Goal: Task Accomplishment & Management: Complete application form

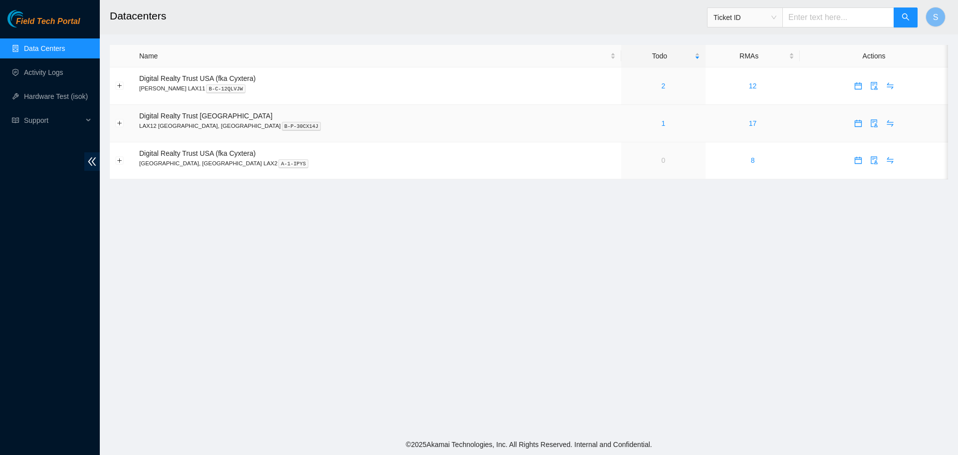
click at [627, 120] on div "1" at bounding box center [663, 123] width 73 height 11
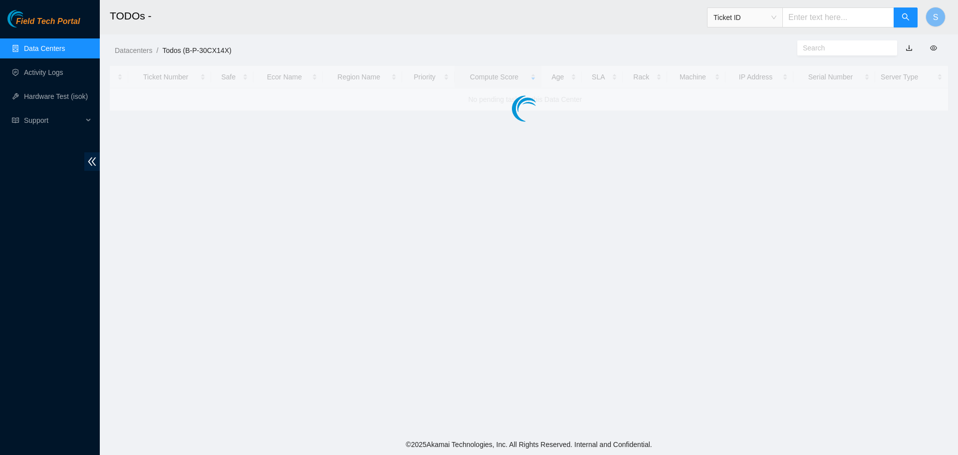
click at [596, 126] on main "TODOs - Ticket ID S Datacenters / Todos (B-P-30CX14X) / Ticket Number Safe Ecor…" at bounding box center [529, 217] width 858 height 434
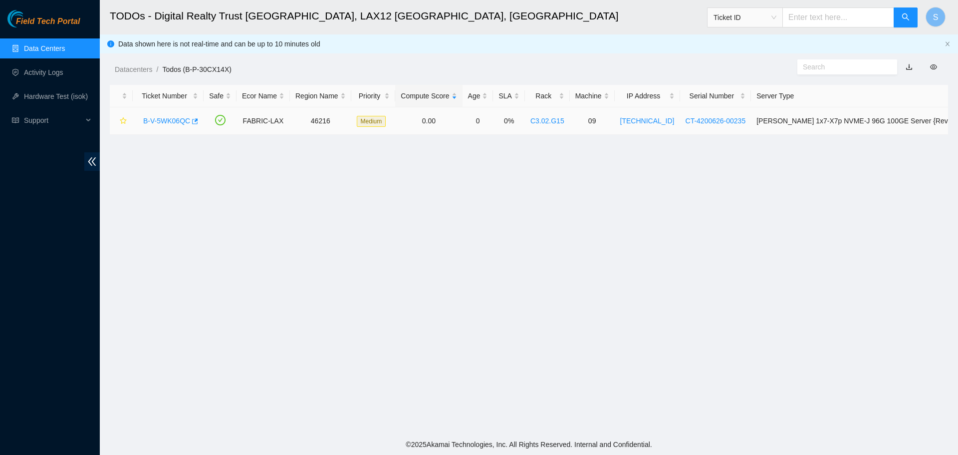
click at [178, 121] on link "B-V-5WK06QC" at bounding box center [166, 121] width 47 height 8
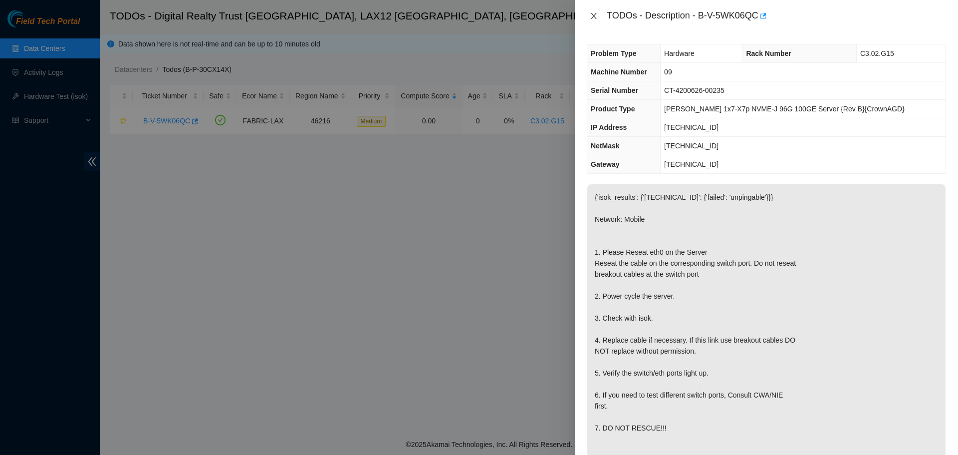
click at [590, 14] on icon "close" at bounding box center [594, 16] width 8 height 8
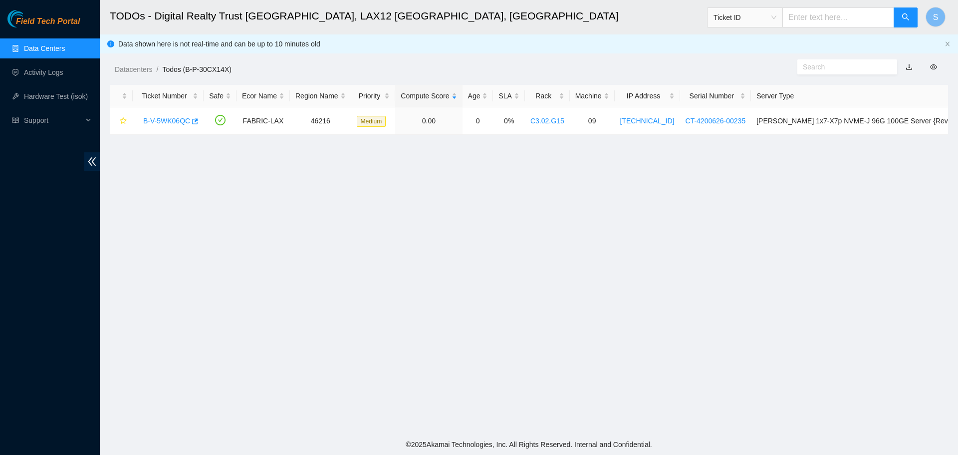
click at [56, 44] on link "Data Centers" at bounding box center [44, 48] width 41 height 8
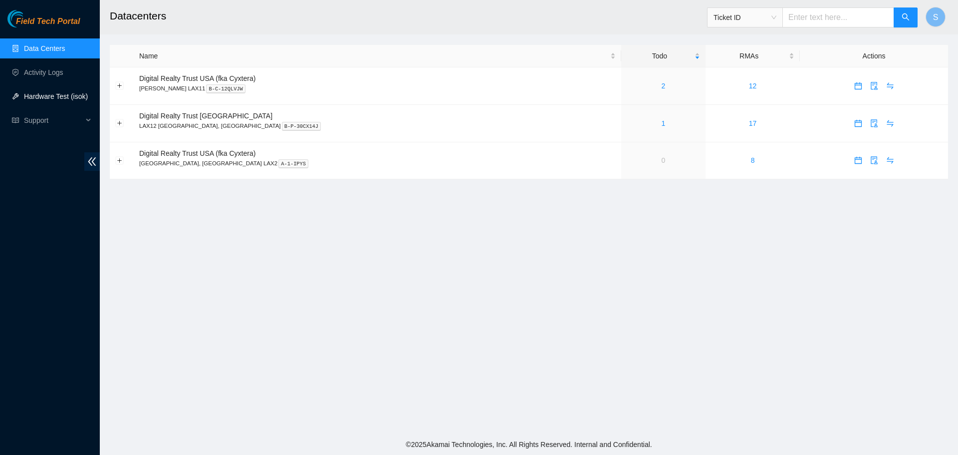
click at [43, 95] on link "Hardware Test (isok)" at bounding box center [56, 96] width 64 height 8
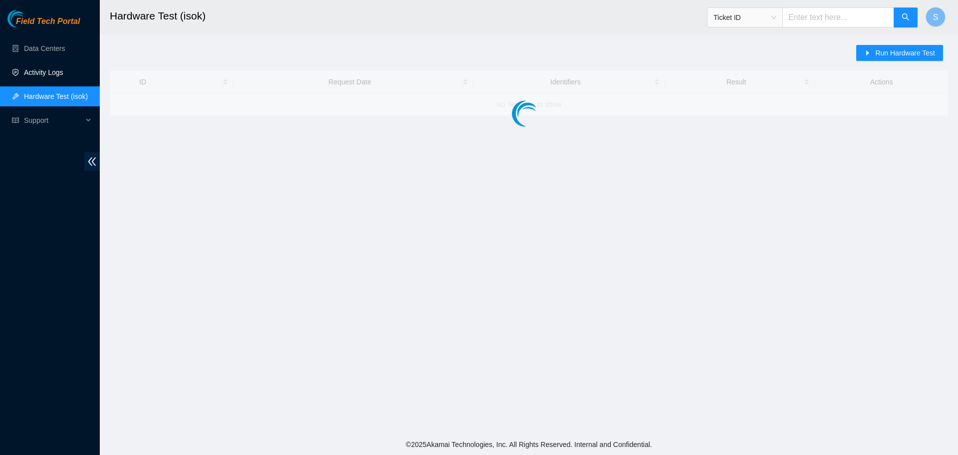
click at [51, 73] on link "Activity Logs" at bounding box center [43, 72] width 39 height 8
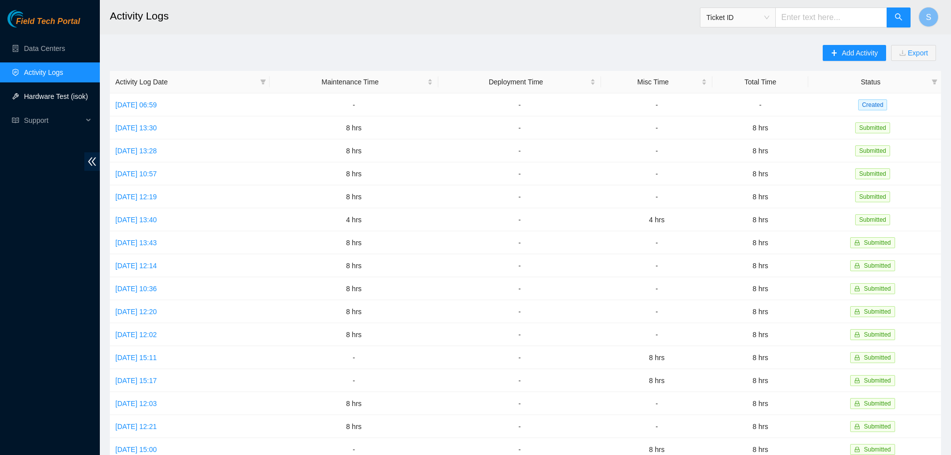
click at [70, 100] on link "Hardware Test (isok)" at bounding box center [56, 96] width 64 height 8
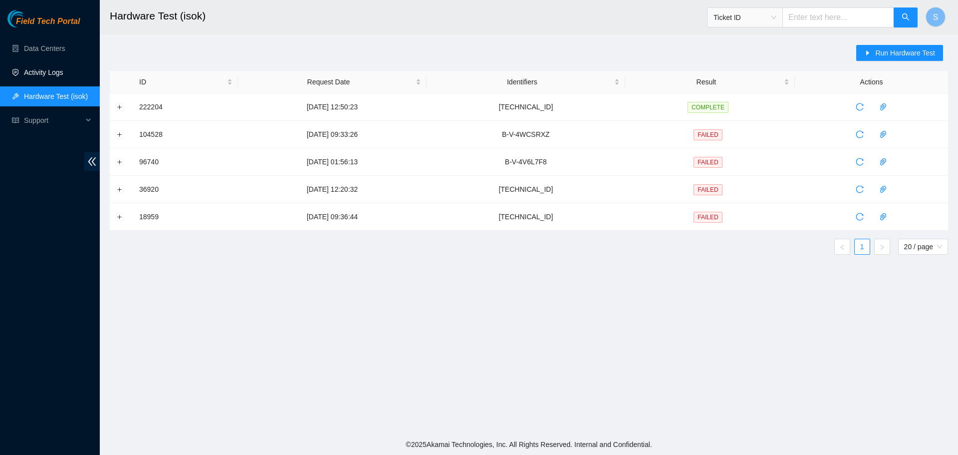
click at [63, 76] on link "Activity Logs" at bounding box center [43, 72] width 39 height 8
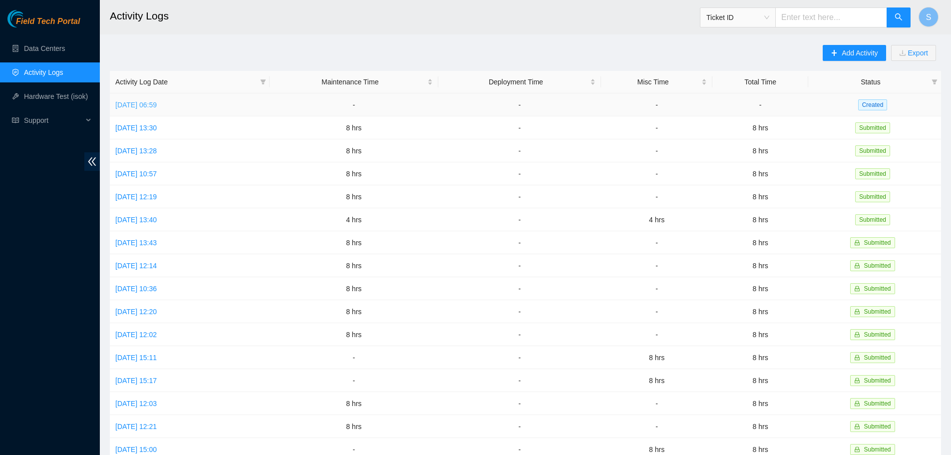
click at [156, 104] on link "[DATE] 06:59" at bounding box center [135, 105] width 41 height 8
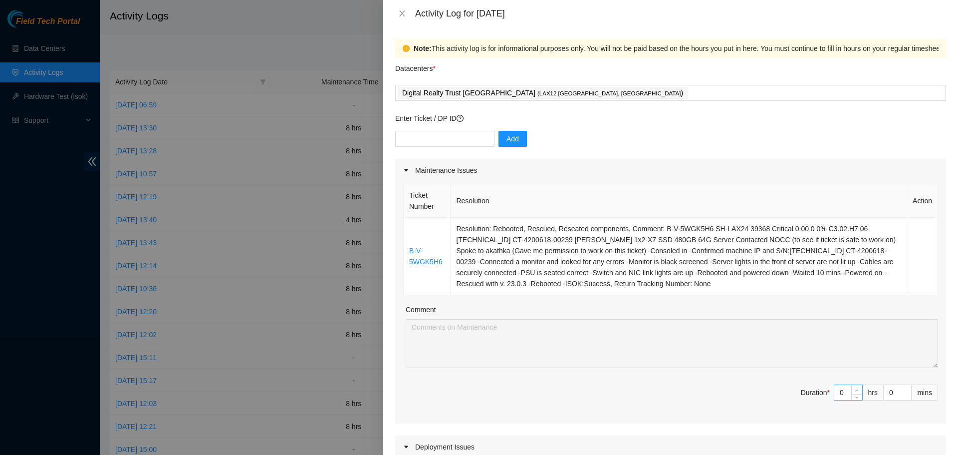
type input "1"
click at [851, 391] on span "Increase Value" at bounding box center [856, 389] width 11 height 9
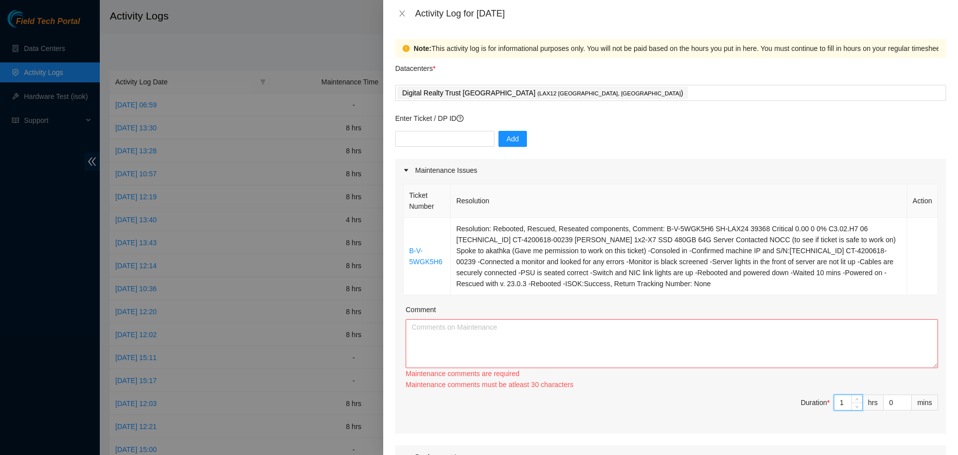
click at [839, 406] on input "1" at bounding box center [848, 402] width 28 height 15
type input "0"
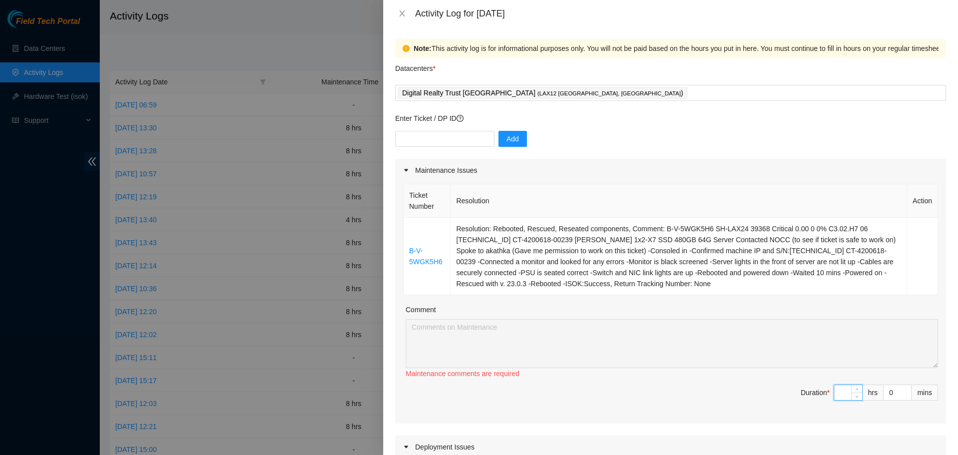
type input "4"
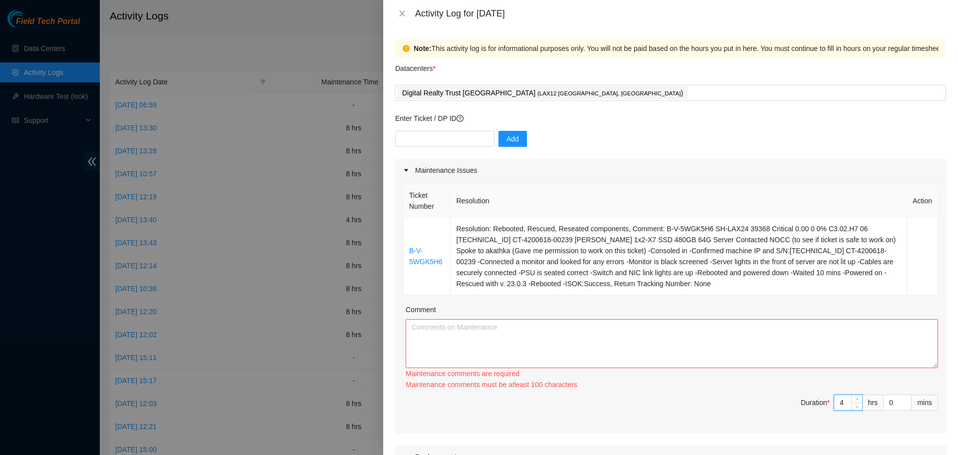
type input "4"
click at [811, 349] on textarea "Comment" at bounding box center [672, 343] width 532 height 49
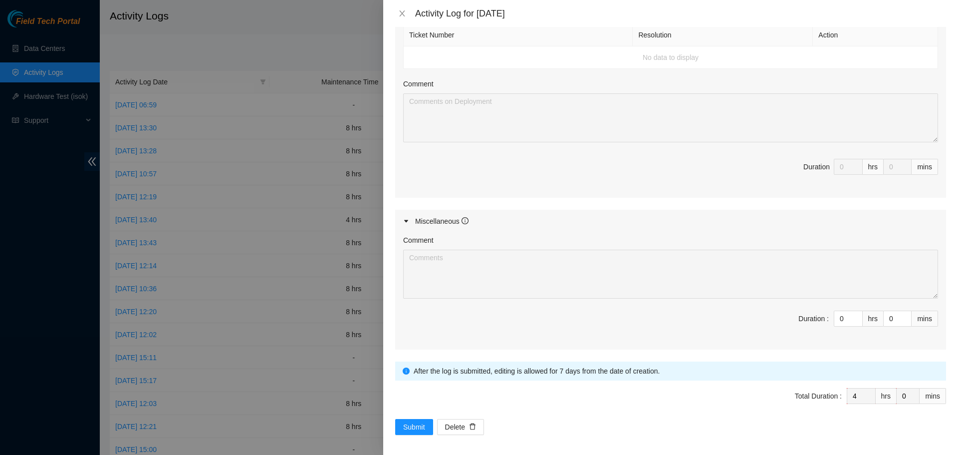
scroll to position [441, 0]
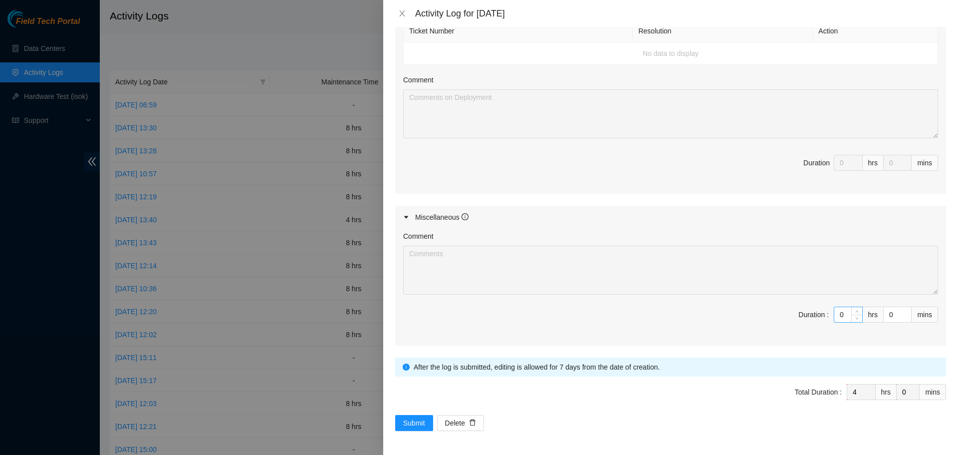
type textarea "Started my day logging onto my akamai field tech portal and worked on a critica…"
click at [837, 315] on input "0" at bounding box center [848, 314] width 28 height 15
click at [395, 415] on button "Submit" at bounding box center [414, 423] width 38 height 16
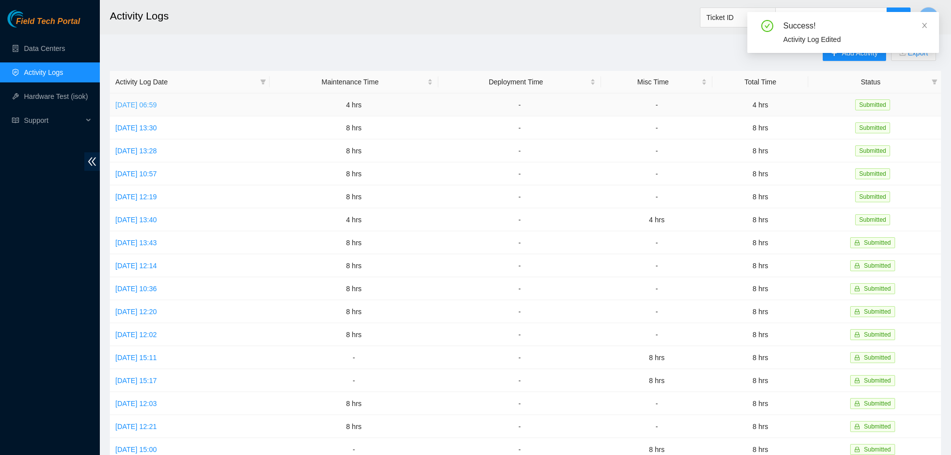
click at [157, 101] on link "[DATE] 06:59" at bounding box center [135, 105] width 41 height 8
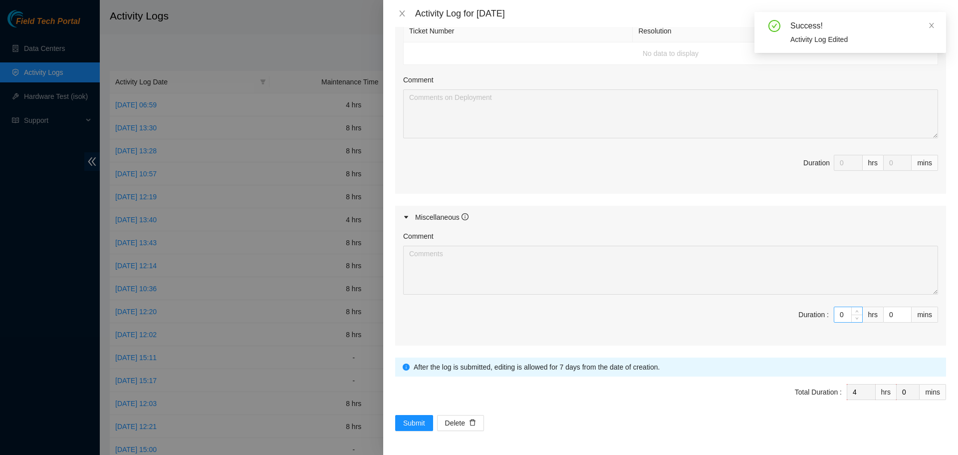
click at [841, 318] on input "0" at bounding box center [848, 314] width 28 height 15
type input "4"
type input "8"
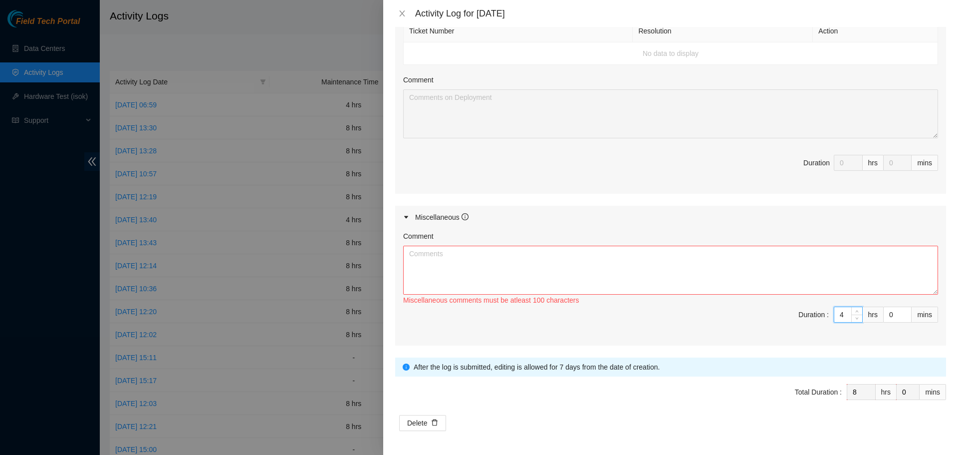
type input "4"
click at [773, 286] on textarea "Comment" at bounding box center [670, 269] width 535 height 49
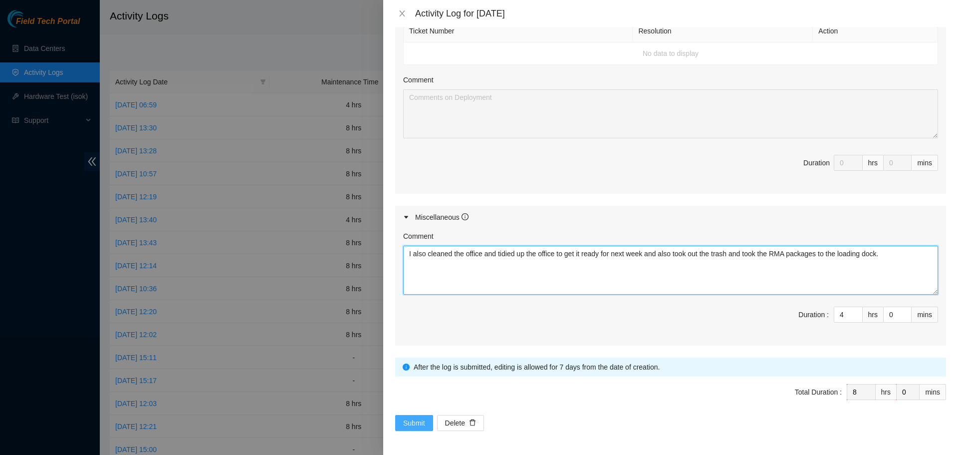
type textarea "I also cleaned the office and tidied up the office to get it ready for next wee…"
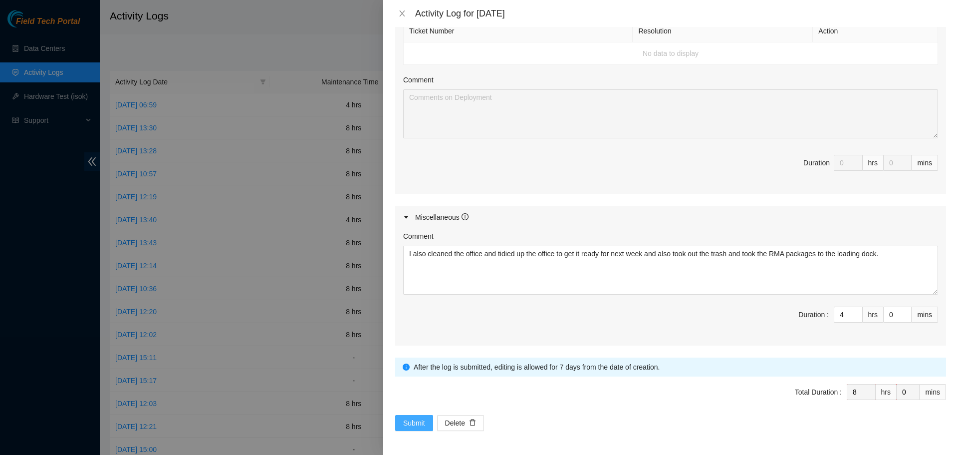
click at [407, 424] on span "Submit" at bounding box center [414, 422] width 22 height 11
